Goal: Information Seeking & Learning: Learn about a topic

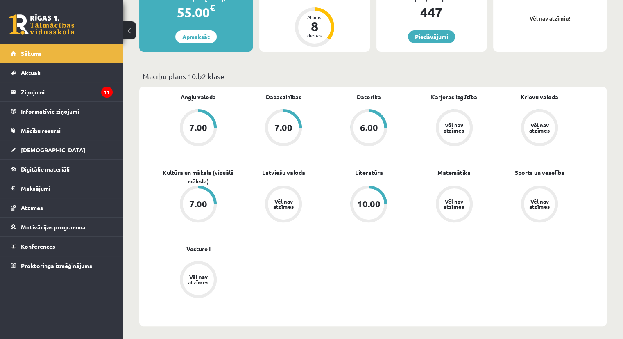
scroll to position [139, 0]
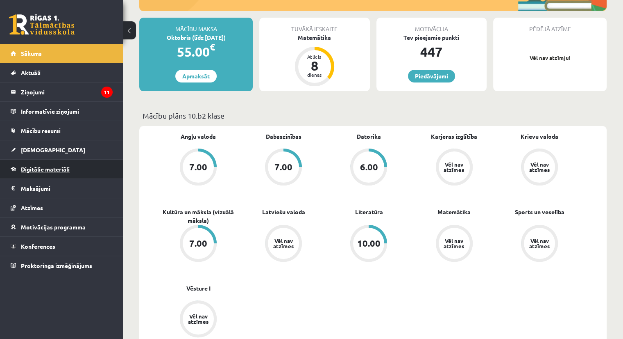
click at [38, 169] on span "Digitālie materiāli" at bounding box center [45, 168] width 49 height 7
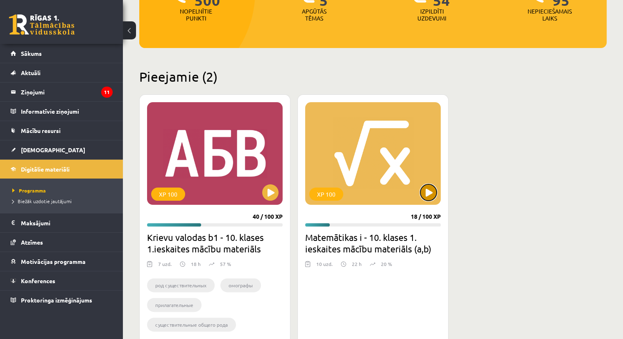
click at [431, 196] on button at bounding box center [428, 192] width 16 height 16
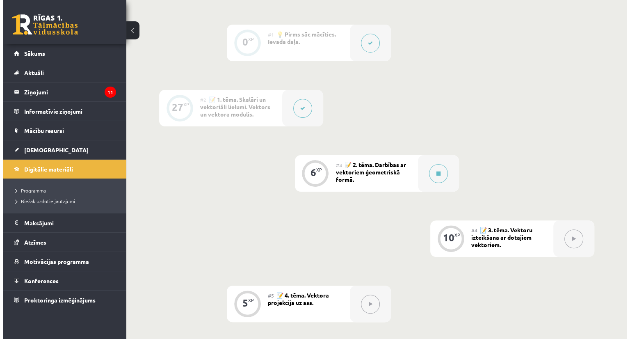
scroll to position [193, 0]
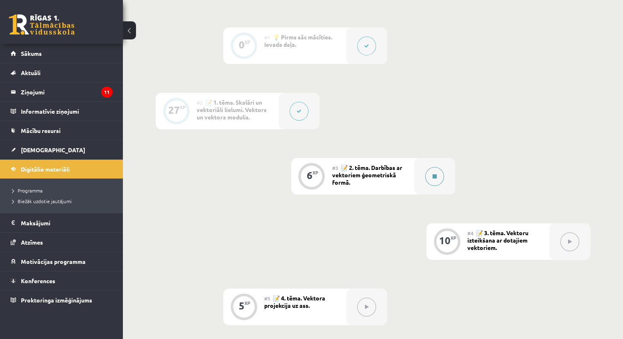
click at [446, 182] on div at bounding box center [434, 176] width 41 height 36
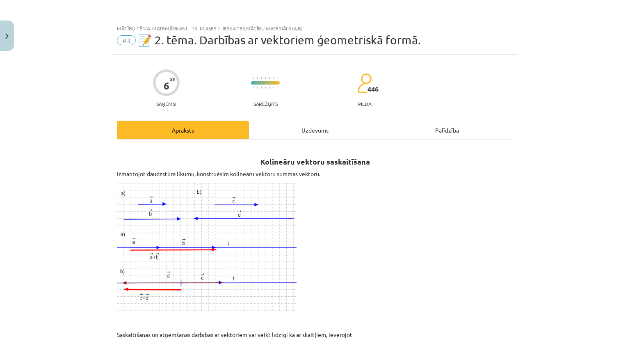
click at [274, 130] on div "Uzdevums" at bounding box center [315, 129] width 132 height 18
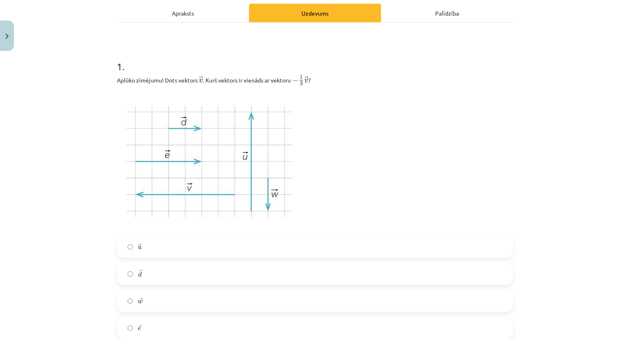
scroll to position [123, 0]
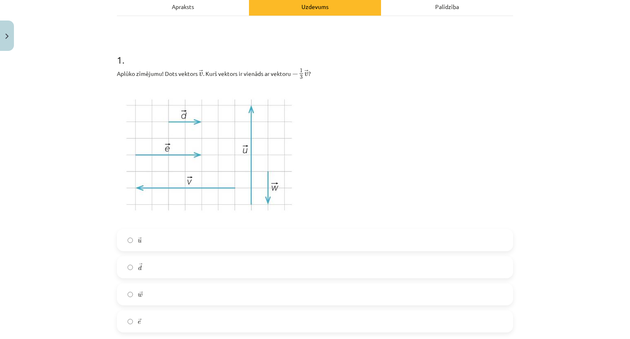
click at [145, 263] on label "→ d d →" at bounding box center [315, 267] width 394 height 20
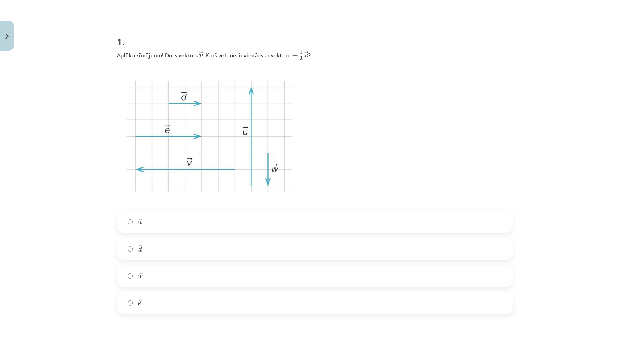
scroll to position [141, 0]
click at [139, 301] on label "→ e e →" at bounding box center [315, 303] width 394 height 20
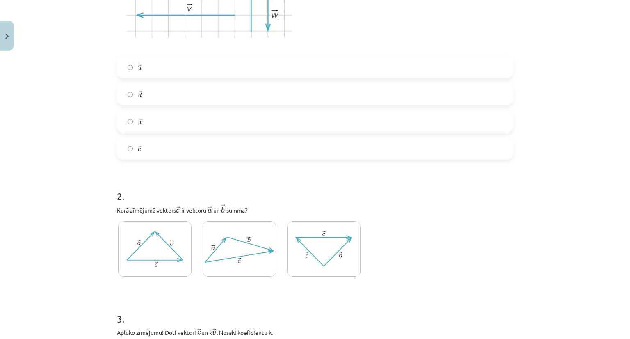
scroll to position [296, 0]
click at [141, 260] on img at bounding box center [154, 247] width 73 height 55
click at [235, 250] on img at bounding box center [238, 247] width 73 height 55
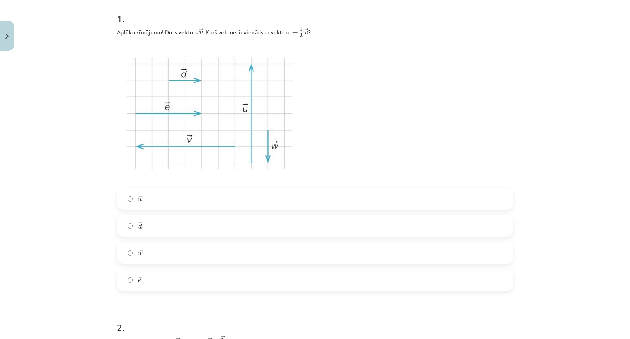
scroll to position [0, 0]
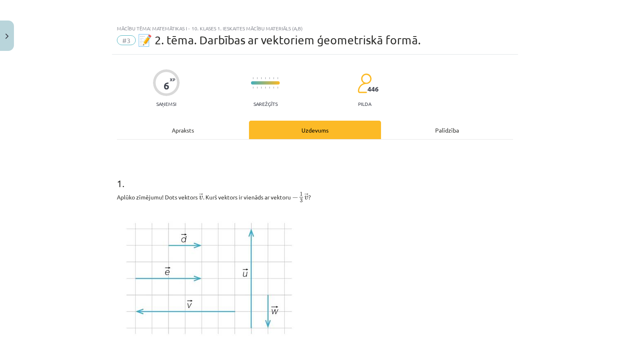
click at [176, 130] on div "Apraksts" at bounding box center [183, 129] width 132 height 18
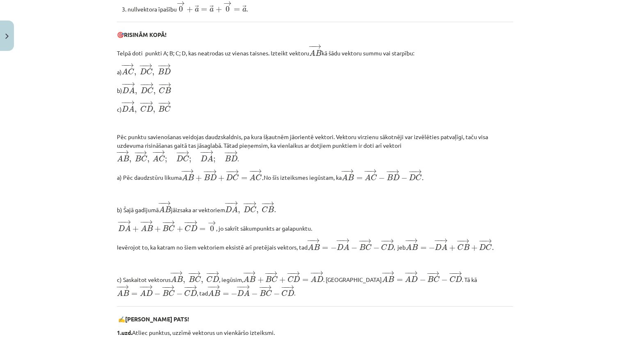
scroll to position [355, 0]
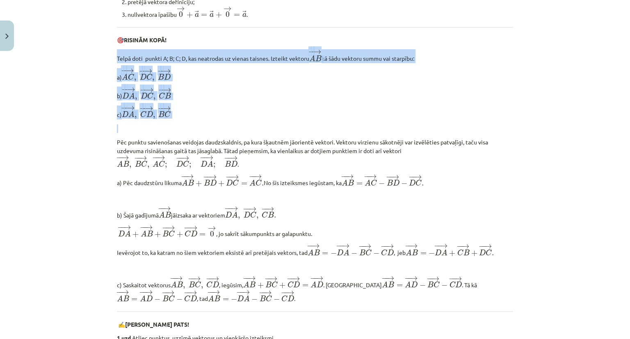
drag, startPoint x: 114, startPoint y: 56, endPoint x: 172, endPoint y: 122, distance: 87.4
click at [172, 122] on div "Kolineāru vektoru saskaitīšana Izmantojot daudzstūra likumu, konstruēsim koline…" at bounding box center [315, 153] width 396 height 723
copy div "Telpā doti punkti A; B; C; D, kas neatrodas uz vienas taisnes. Izteikt vektoru …"
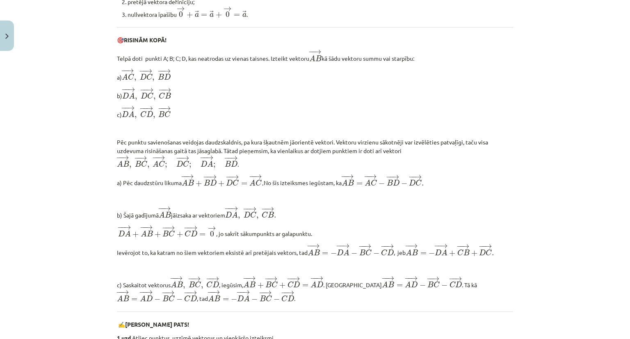
click at [87, 185] on div "Mācību tēma: Matemātikas i - 10. klases 1. ieskaites mācību materiāls (a,b) #3 …" at bounding box center [315, 169] width 630 height 339
